Goal: Task Accomplishment & Management: Complete application form

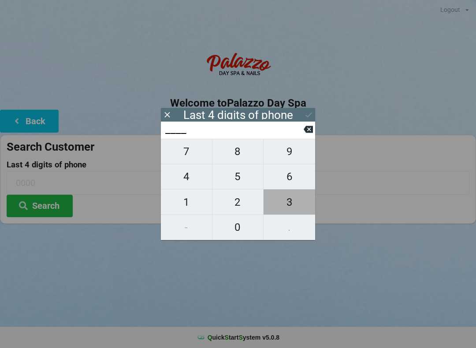
click at [291, 202] on span "3" at bounding box center [289, 202] width 52 height 18
type input "3___"
click at [240, 199] on span "2" at bounding box center [237, 202] width 51 height 18
type input "32__"
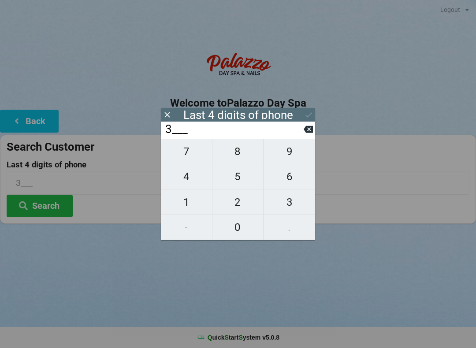
type input "32__"
click at [237, 231] on span "0" at bounding box center [237, 227] width 51 height 18
type input "320_"
click at [184, 177] on span "4" at bounding box center [186, 176] width 51 height 18
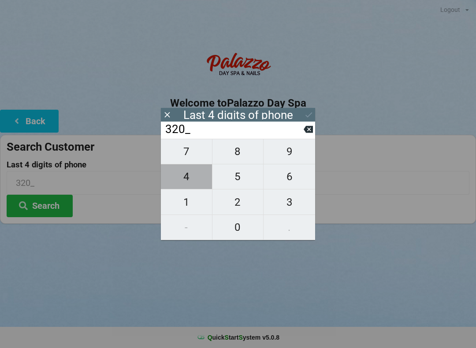
type input "3204"
click at [233, 133] on input "3204" at bounding box center [233, 129] width 139 height 14
click at [242, 129] on input "3204" at bounding box center [233, 129] width 139 height 14
click at [259, 126] on input "3204" at bounding box center [233, 129] width 139 height 14
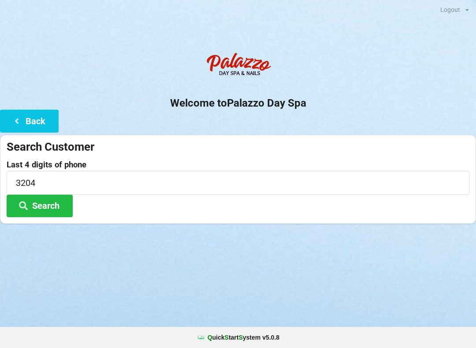
click at [108, 214] on div "Last 4 digits of phone 3204 Search" at bounding box center [238, 188] width 462 height 57
click at [63, 203] on button "Search" at bounding box center [40, 206] width 66 height 22
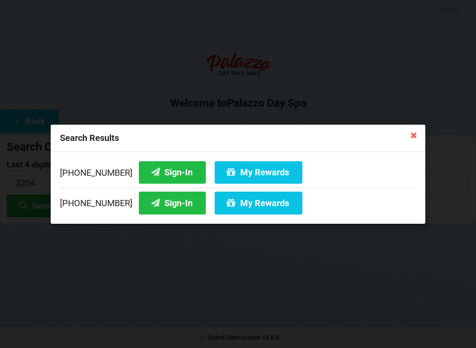
click at [151, 169] on button "Sign-In" at bounding box center [172, 172] width 67 height 22
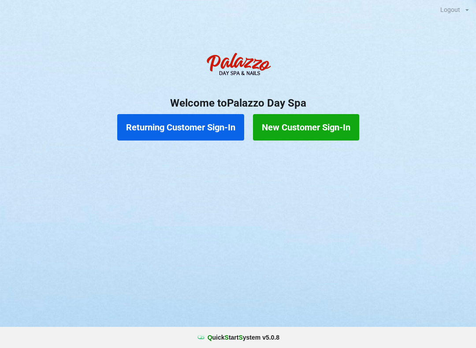
click at [299, 134] on button "New Customer Sign-In" at bounding box center [306, 127] width 106 height 26
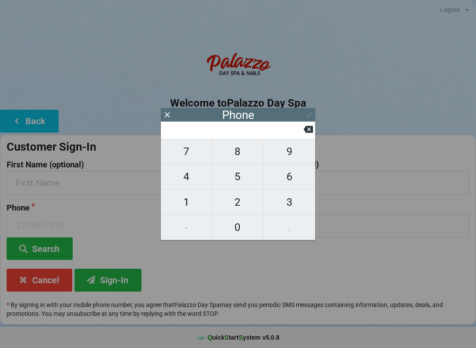
click at [295, 177] on span "6" at bounding box center [289, 176] width 52 height 18
type input "6"
click at [246, 161] on span "8" at bounding box center [237, 151] width 51 height 18
type input "68"
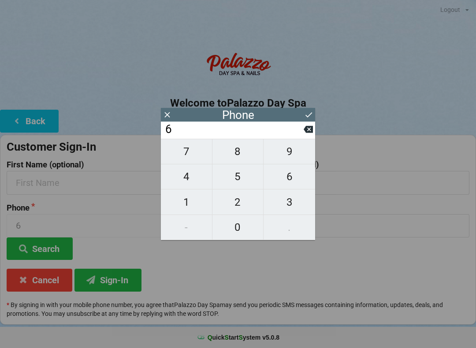
type input "68"
click at [288, 161] on span "9" at bounding box center [289, 151] width 52 height 18
type input "689"
click at [242, 201] on span "2" at bounding box center [237, 202] width 51 height 18
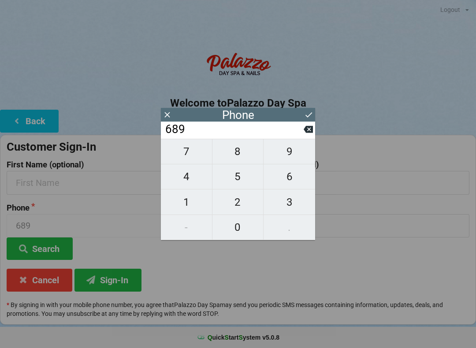
type input "6892"
click at [244, 202] on span "2" at bounding box center [237, 202] width 51 height 18
type input "68922"
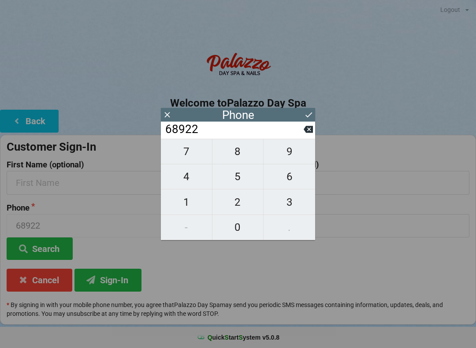
click at [191, 156] on span "7" at bounding box center [186, 151] width 51 height 18
type input "689227"
click at [243, 229] on span "0" at bounding box center [237, 227] width 51 height 18
type input "6892270"
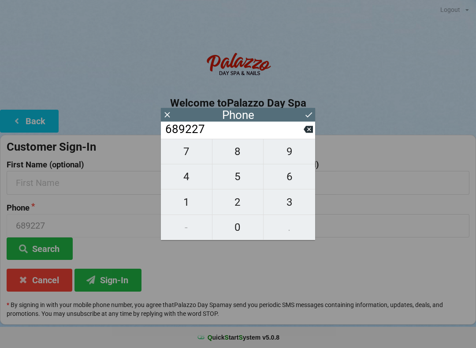
type input "6892270"
click at [244, 180] on span "5" at bounding box center [237, 176] width 51 height 18
type input "68922705"
click at [190, 201] on span "1" at bounding box center [186, 202] width 51 height 18
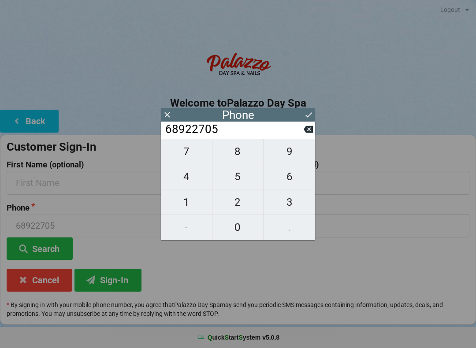
type input "689227051"
click at [237, 204] on span "2" at bounding box center [237, 202] width 51 height 18
type input "6892270512"
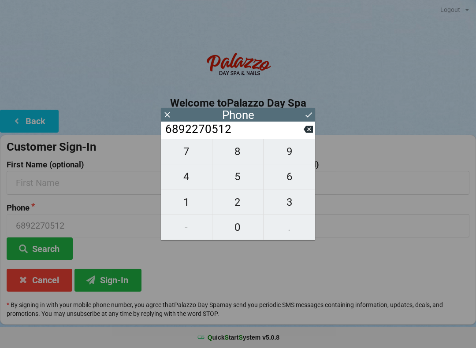
click at [257, 118] on div "Phone" at bounding box center [238, 115] width 154 height 14
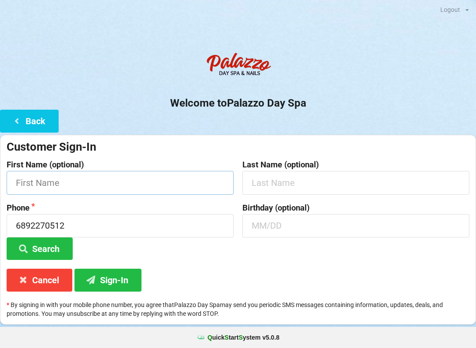
click at [66, 184] on input "text" at bounding box center [120, 182] width 227 height 23
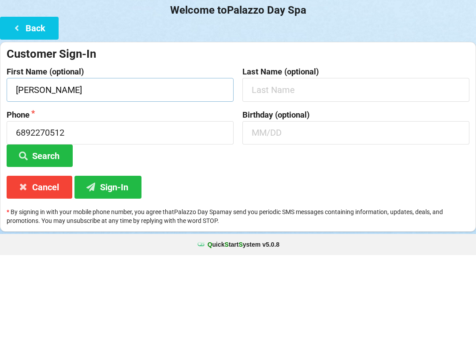
type input "[PERSON_NAME]"
click at [307, 171] on input "text" at bounding box center [355, 182] width 227 height 23
click at [33, 237] on button "Search" at bounding box center [40, 248] width 66 height 22
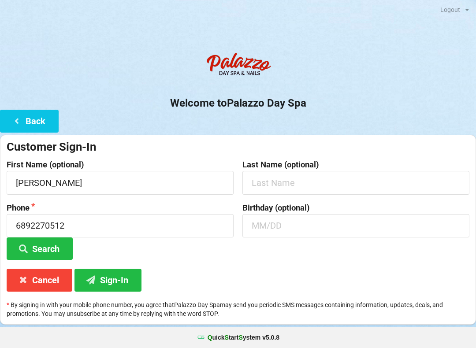
click at [104, 279] on button "Sign-In" at bounding box center [107, 280] width 67 height 22
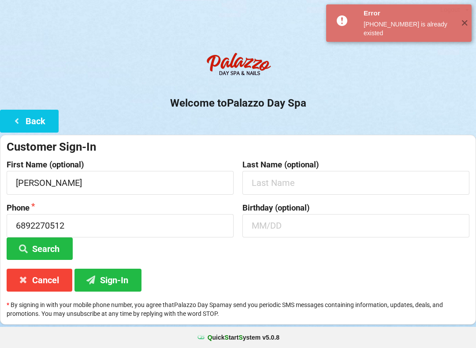
click at [17, 124] on icon at bounding box center [16, 120] width 11 height 7
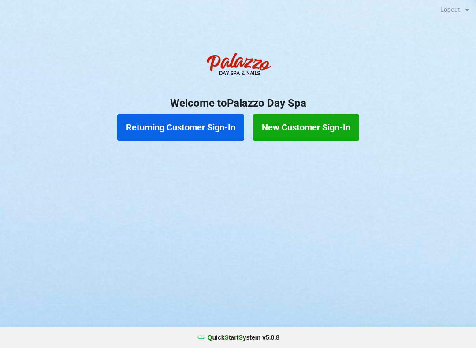
click at [186, 125] on button "Returning Customer Sign-In" at bounding box center [180, 127] width 127 height 26
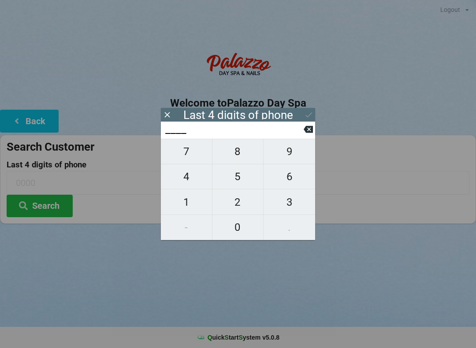
click at [233, 234] on span "0" at bounding box center [237, 227] width 51 height 18
type input "0___"
click at [235, 231] on span "0" at bounding box center [237, 227] width 51 height 18
type input "00__"
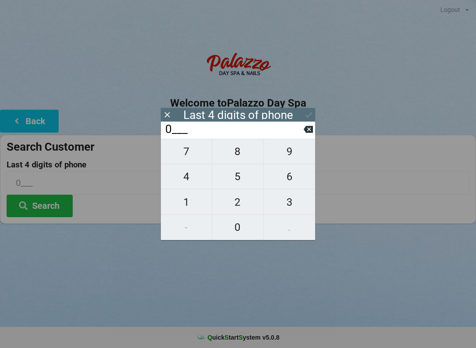
type input "00__"
click at [306, 132] on icon at bounding box center [307, 129] width 9 height 7
click at [306, 133] on icon at bounding box center [307, 129] width 9 height 7
click at [227, 234] on span "0" at bounding box center [237, 227] width 51 height 18
type input "0___"
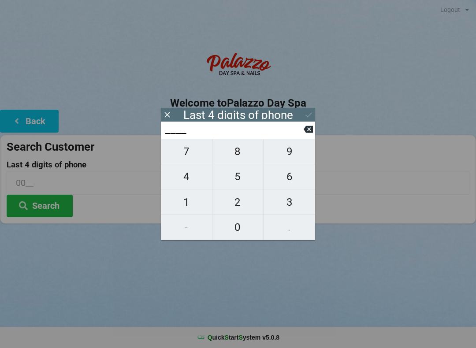
type input "0___"
click at [236, 179] on span "5" at bounding box center [237, 176] width 51 height 18
type input "05__"
click at [185, 200] on span "1" at bounding box center [186, 202] width 51 height 18
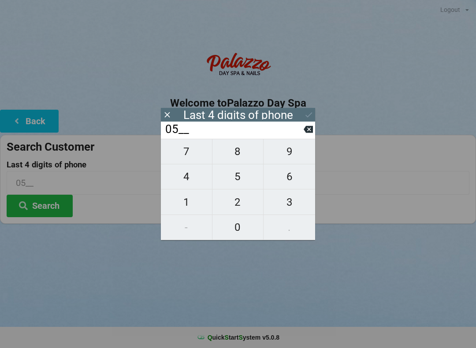
type input "051_"
click at [237, 203] on span "2" at bounding box center [237, 202] width 51 height 18
type input "0512"
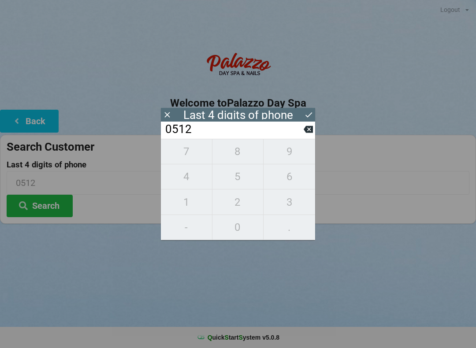
click at [26, 216] on button "Search" at bounding box center [40, 206] width 66 height 22
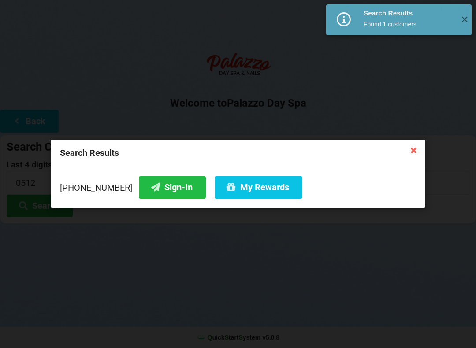
click at [239, 190] on button "My Rewards" at bounding box center [258, 187] width 88 height 22
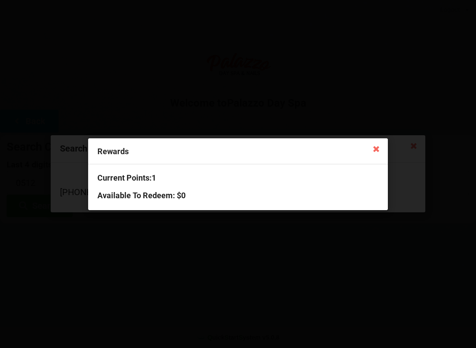
click at [379, 145] on icon at bounding box center [376, 148] width 14 height 14
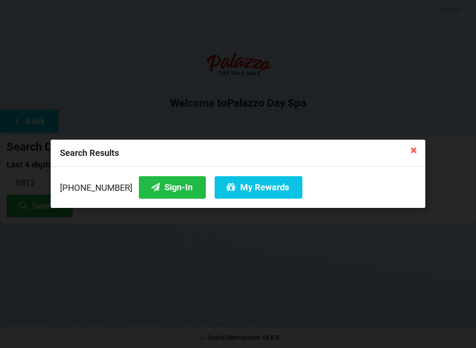
click at [150, 188] on button "Sign-In" at bounding box center [172, 187] width 67 height 22
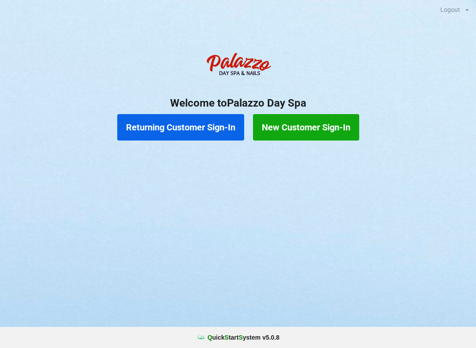
click at [209, 118] on button "Returning Customer Sign-In" at bounding box center [180, 127] width 127 height 26
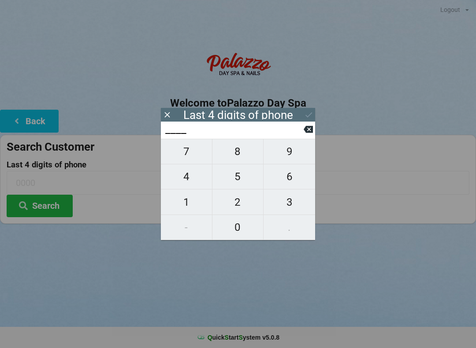
click at [196, 171] on span "4" at bounding box center [186, 176] width 51 height 18
type input "4___"
click at [251, 225] on span "0" at bounding box center [237, 227] width 51 height 18
type input "40__"
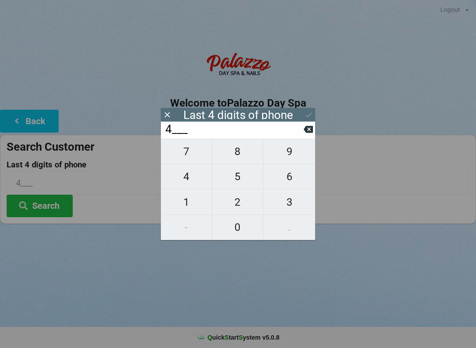
type input "40__"
click at [194, 204] on span "1" at bounding box center [186, 202] width 51 height 18
type input "401_"
click at [309, 129] on icon at bounding box center [307, 129] width 9 height 7
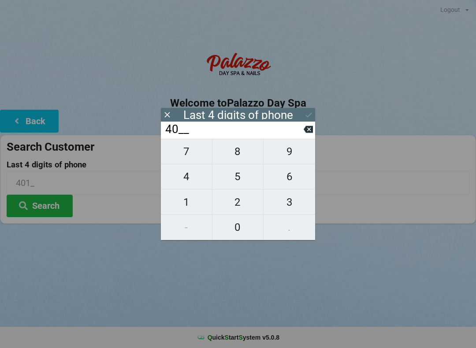
click at [196, 211] on span "1" at bounding box center [186, 202] width 51 height 18
click at [302, 128] on input "401_" at bounding box center [233, 129] width 139 height 14
click at [298, 129] on input "401_" at bounding box center [233, 129] width 139 height 14
click at [305, 128] on icon at bounding box center [307, 129] width 9 height 9
click at [197, 158] on span "7" at bounding box center [186, 151] width 51 height 18
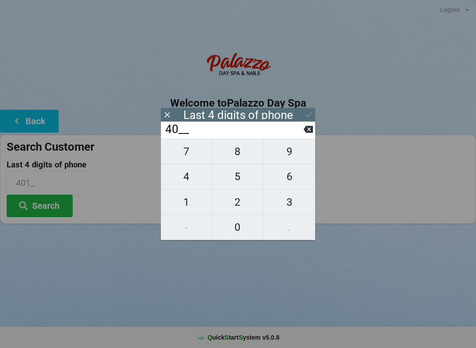
type input "407_"
click at [193, 177] on span "4" at bounding box center [186, 176] width 51 height 18
type input "4074"
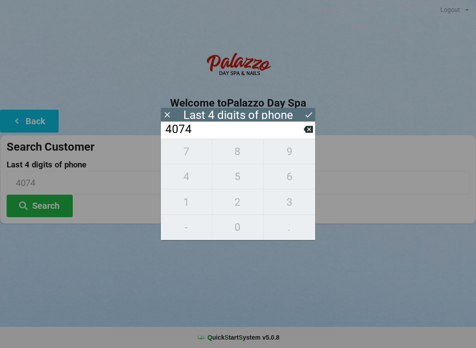
click at [307, 133] on icon at bounding box center [307, 129] width 9 height 7
click at [300, 134] on input "407_" at bounding box center [233, 129] width 139 height 14
click at [301, 136] on input "407_" at bounding box center [233, 129] width 139 height 14
click at [305, 133] on icon at bounding box center [307, 129] width 9 height 7
click at [306, 132] on icon at bounding box center [307, 129] width 9 height 7
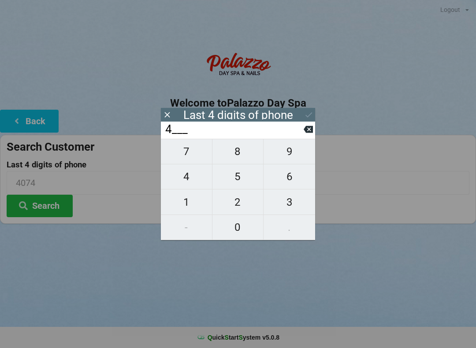
click at [305, 132] on icon at bounding box center [307, 129] width 9 height 7
click at [302, 133] on input "____" at bounding box center [233, 129] width 139 height 14
click at [240, 180] on span "5" at bounding box center [237, 176] width 51 height 18
type input "5___"
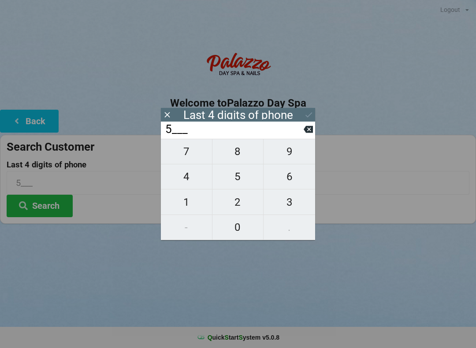
click at [197, 200] on span "1" at bounding box center [186, 202] width 51 height 18
type input "51__"
click at [243, 181] on span "5" at bounding box center [237, 176] width 51 height 18
type input "515_"
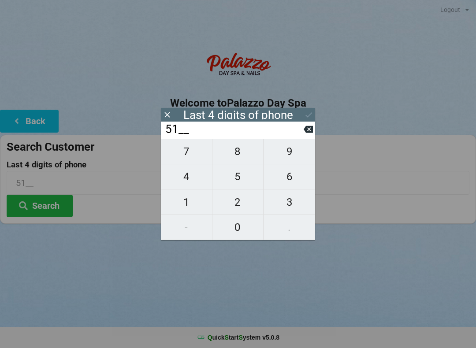
type input "515_"
click at [246, 149] on span "8" at bounding box center [237, 151] width 51 height 18
type input "5158"
click at [251, 127] on input "5158" at bounding box center [233, 129] width 139 height 14
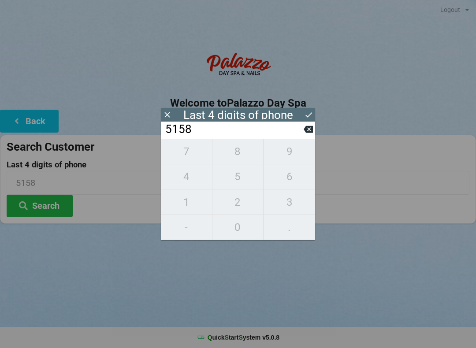
click at [304, 123] on div "5158" at bounding box center [238, 130] width 154 height 17
click at [311, 114] on icon at bounding box center [308, 114] width 9 height 9
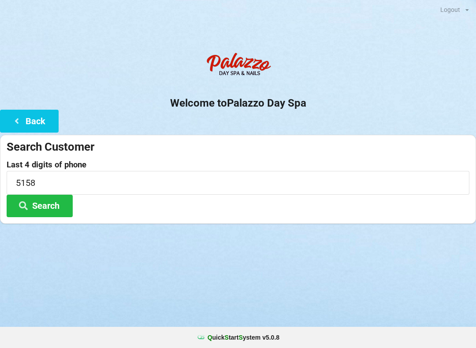
click at [44, 215] on button "Search" at bounding box center [40, 206] width 66 height 22
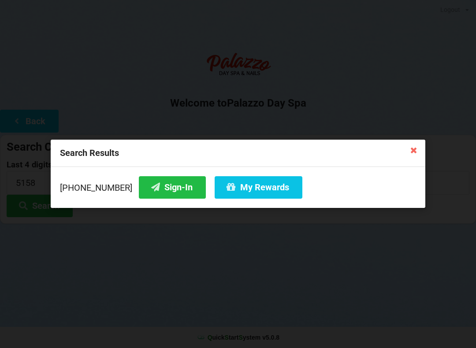
click at [162, 190] on button "Sign-In" at bounding box center [172, 187] width 67 height 22
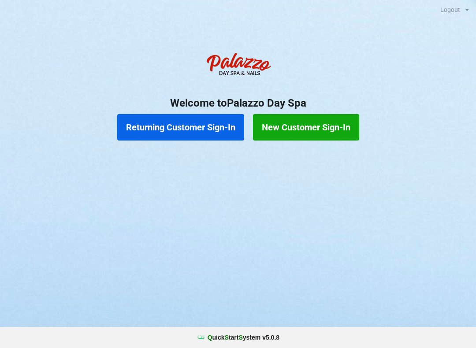
click at [191, 116] on button "Returning Customer Sign-In" at bounding box center [180, 127] width 127 height 26
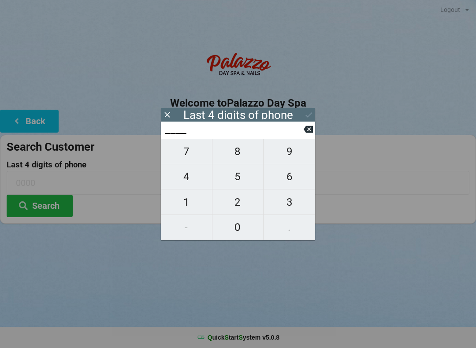
click at [187, 202] on span "1" at bounding box center [186, 202] width 51 height 18
type input "1___"
click at [291, 204] on span "3" at bounding box center [289, 202] width 52 height 18
type input "13__"
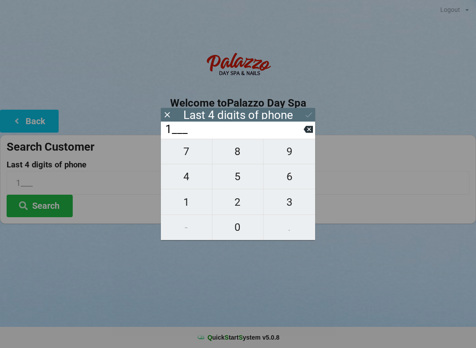
type input "13__"
click at [181, 205] on span "1" at bounding box center [186, 202] width 51 height 18
type input "131_"
click at [177, 204] on span "1" at bounding box center [186, 202] width 51 height 18
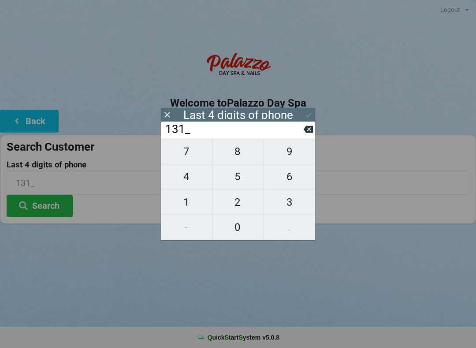
type input "1311"
click at [335, 183] on input "1311" at bounding box center [238, 182] width 462 height 23
click at [306, 110] on button at bounding box center [308, 115] width 9 height 12
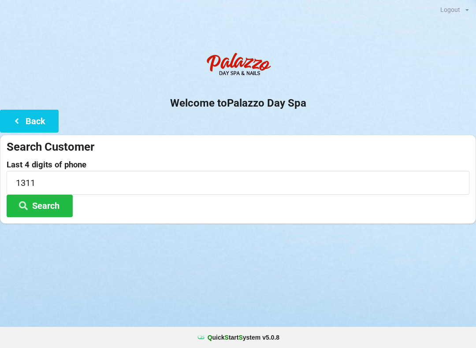
click at [48, 202] on button "Search" at bounding box center [40, 206] width 66 height 22
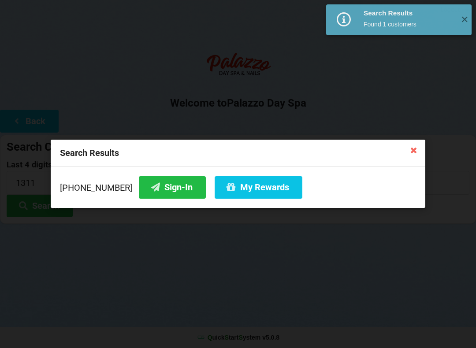
click at [160, 187] on button "Sign-In" at bounding box center [172, 187] width 67 height 22
